Goal: Find specific page/section

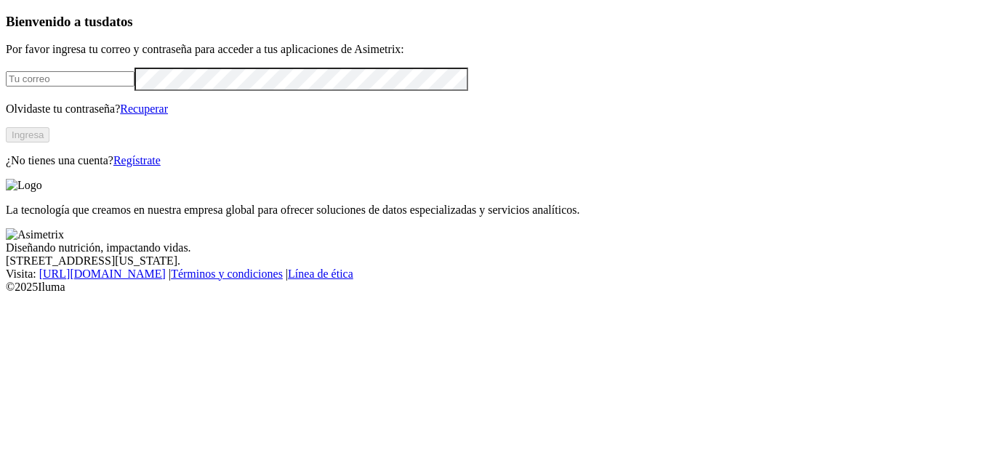
type input "analistainocuidad@refinalsa.com"
click at [49, 142] on button "Ingresa" at bounding box center [28, 134] width 44 height 15
